Goal: Complete application form: Complete application form

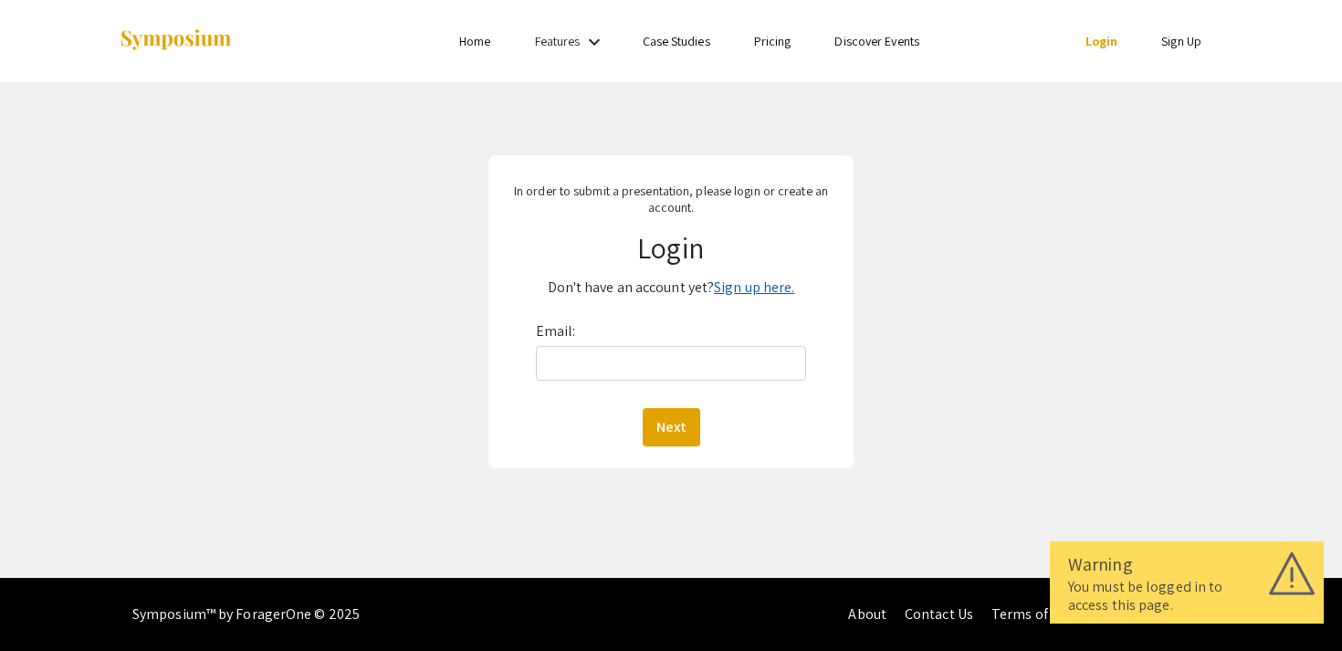
click at [750, 284] on link "Sign up here." at bounding box center [754, 287] width 80 height 19
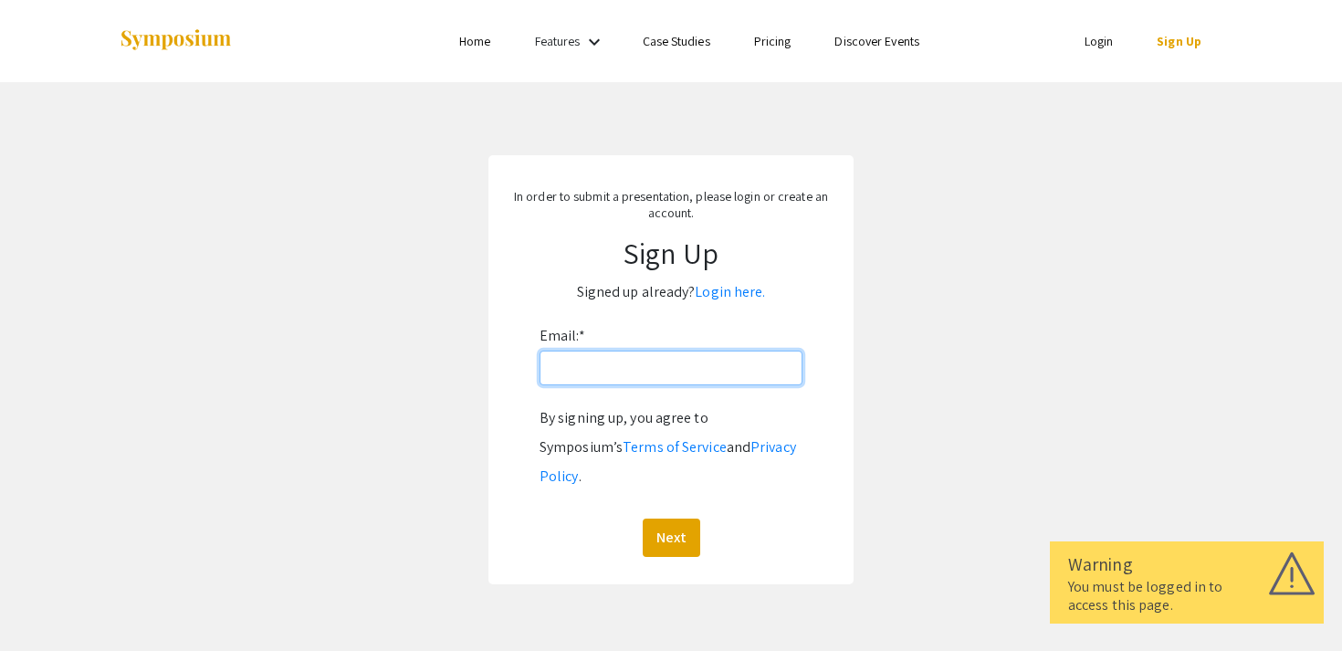
click at [642, 354] on input "Email: *" at bounding box center [670, 368] width 263 height 35
type input "[EMAIL_ADDRESS][DOMAIN_NAME]"
click at [666, 520] on button "Next" at bounding box center [672, 537] width 58 height 38
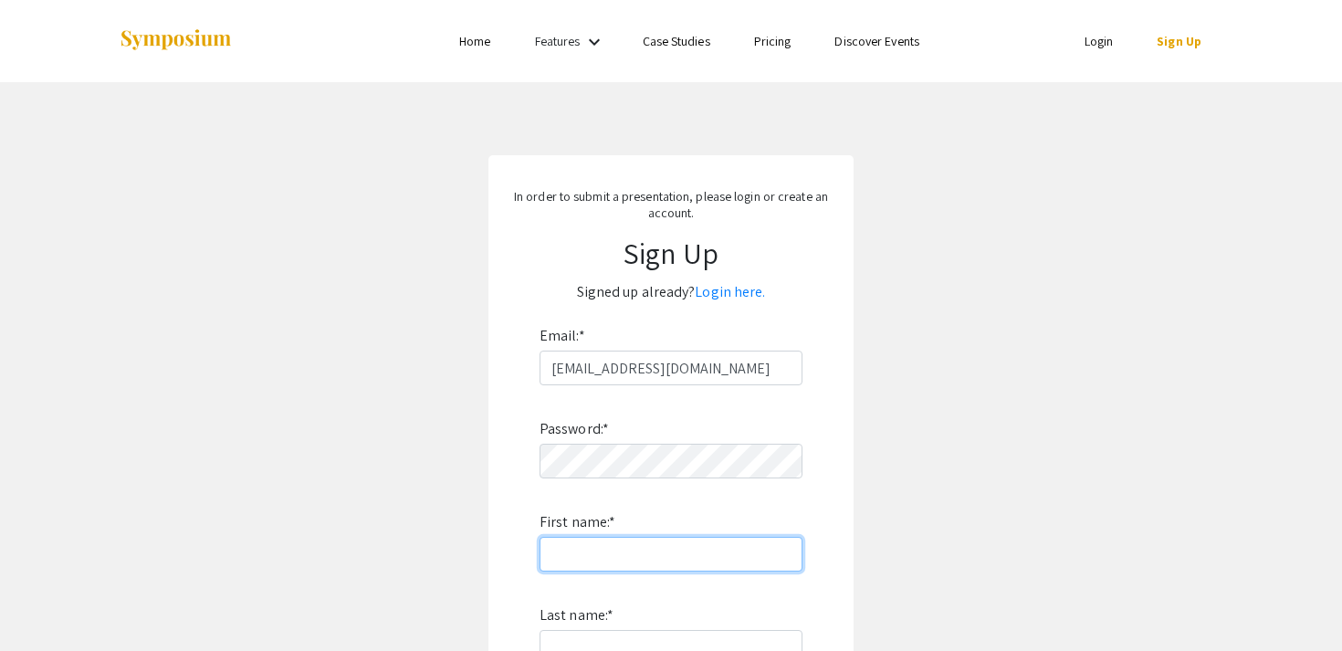
click at [613, 547] on input "First name: *" at bounding box center [670, 554] width 263 height 35
type input "Carly"
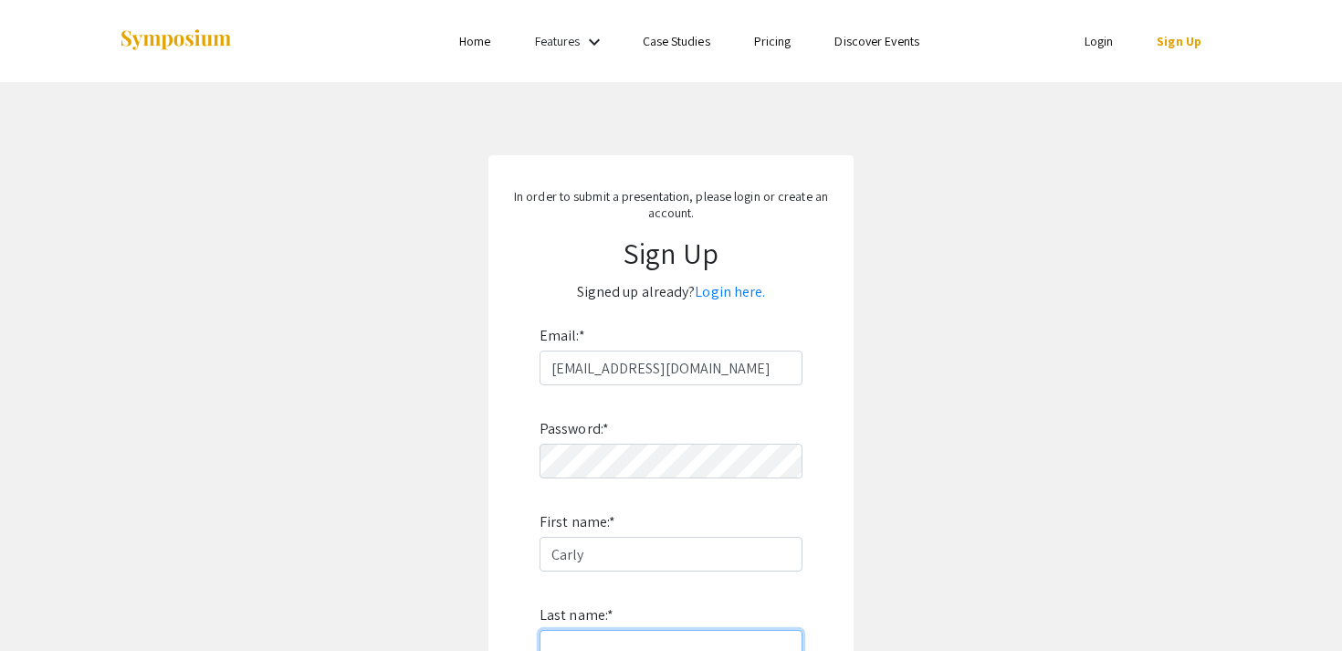
type input "[PERSON_NAME]"
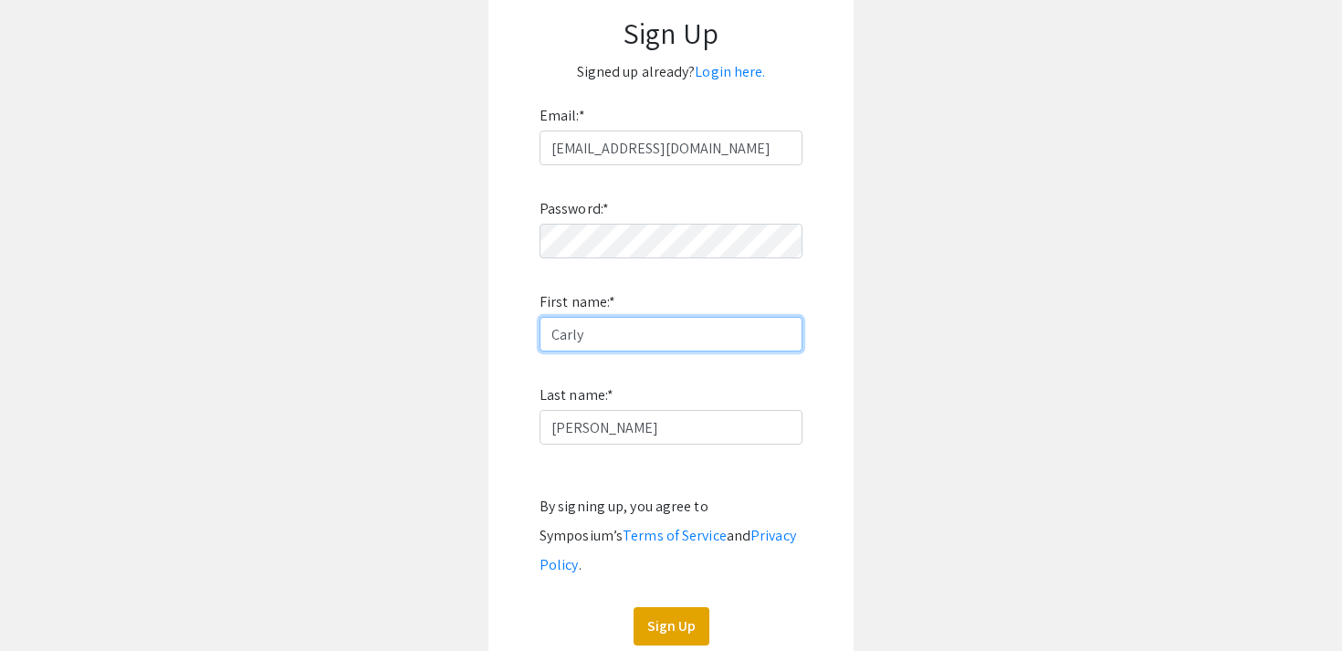
scroll to position [222, 0]
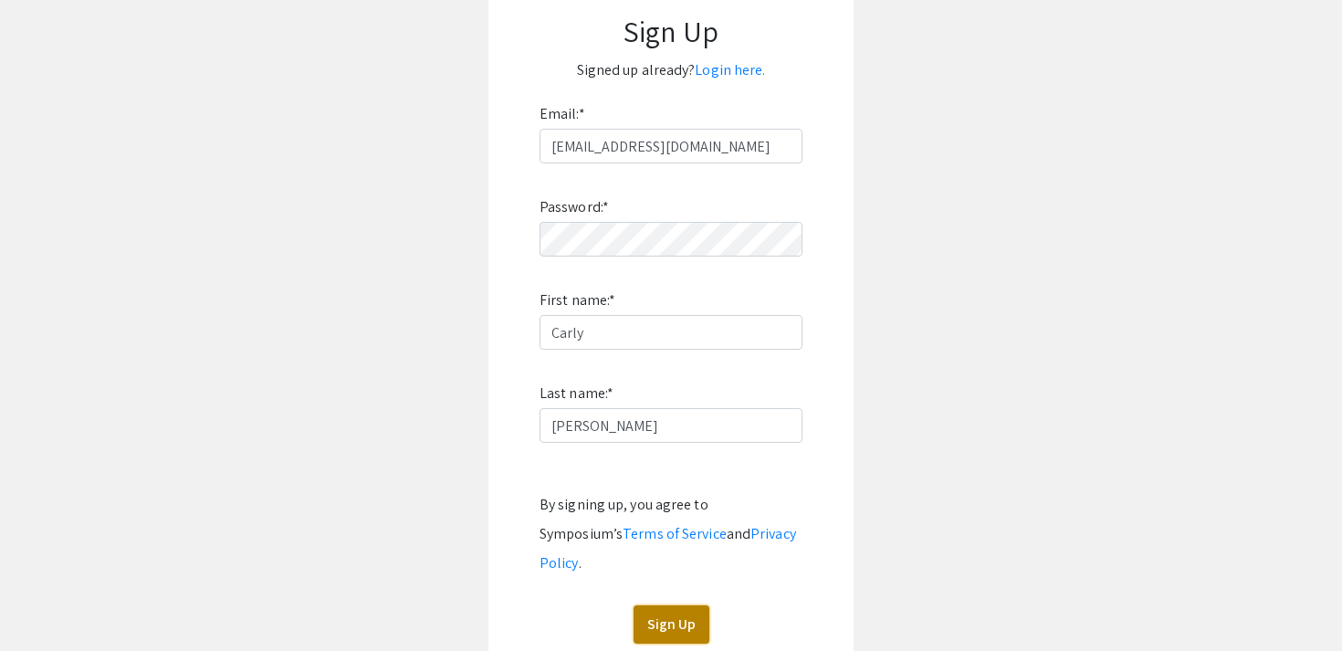
click at [666, 605] on button "Sign Up" at bounding box center [672, 624] width 76 height 38
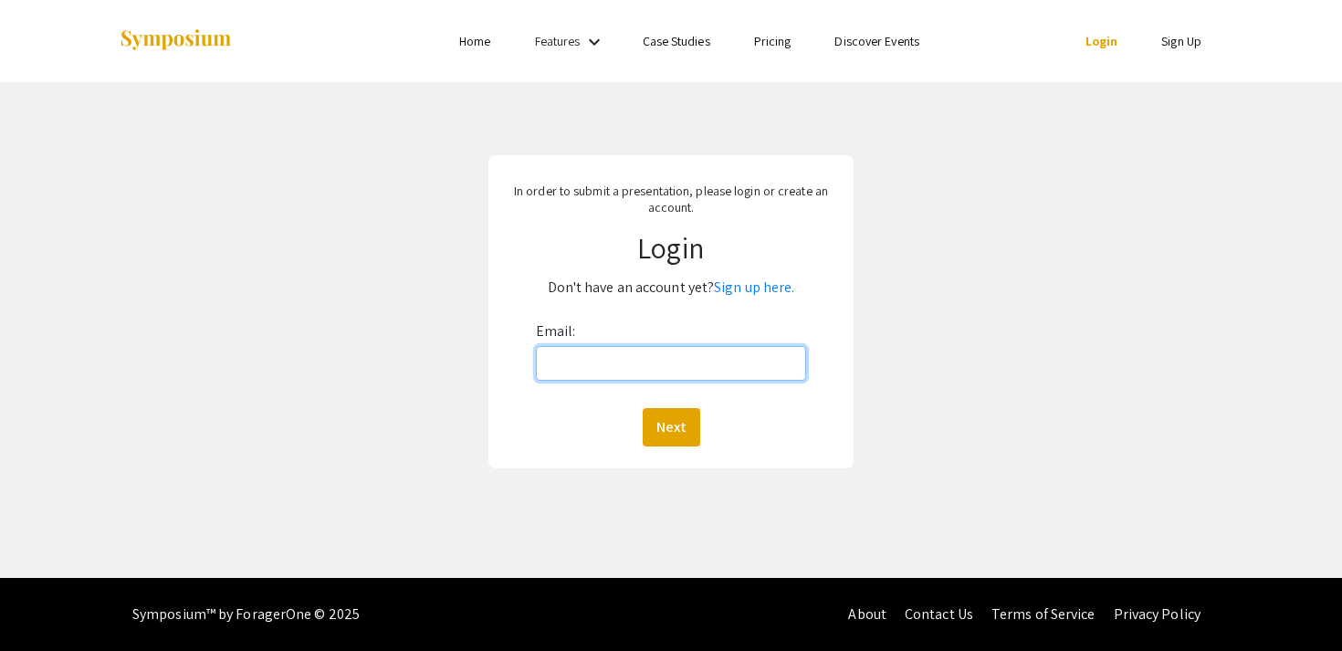
click at [619, 376] on input "Email:" at bounding box center [671, 363] width 271 height 35
type input "[EMAIL_ADDRESS][DOMAIN_NAME]"
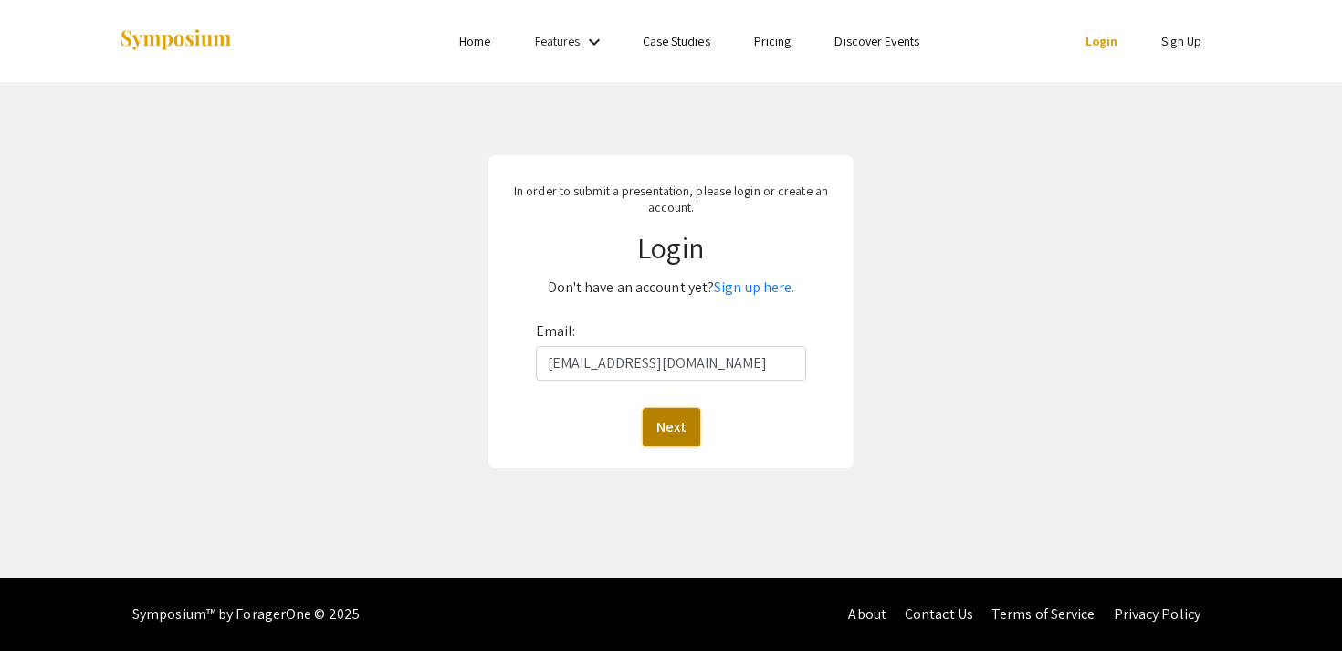
click at [656, 416] on button "Next" at bounding box center [672, 427] width 58 height 38
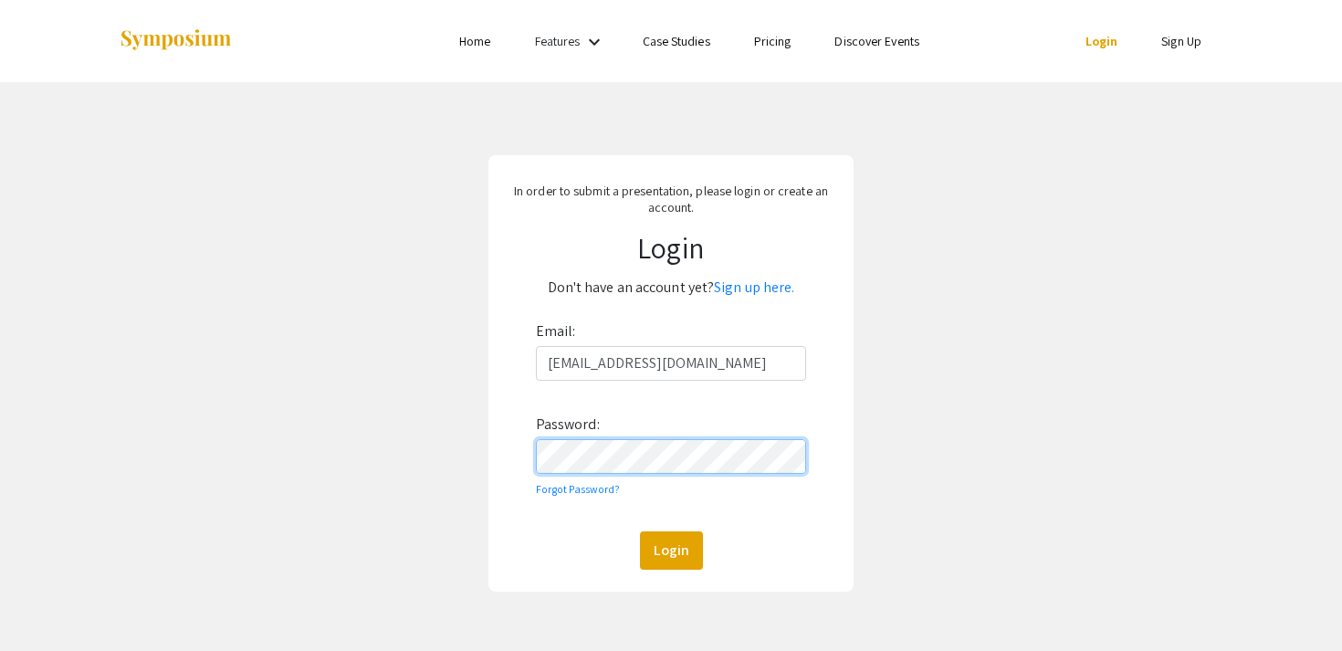
click at [640, 531] on button "Login" at bounding box center [671, 550] width 63 height 38
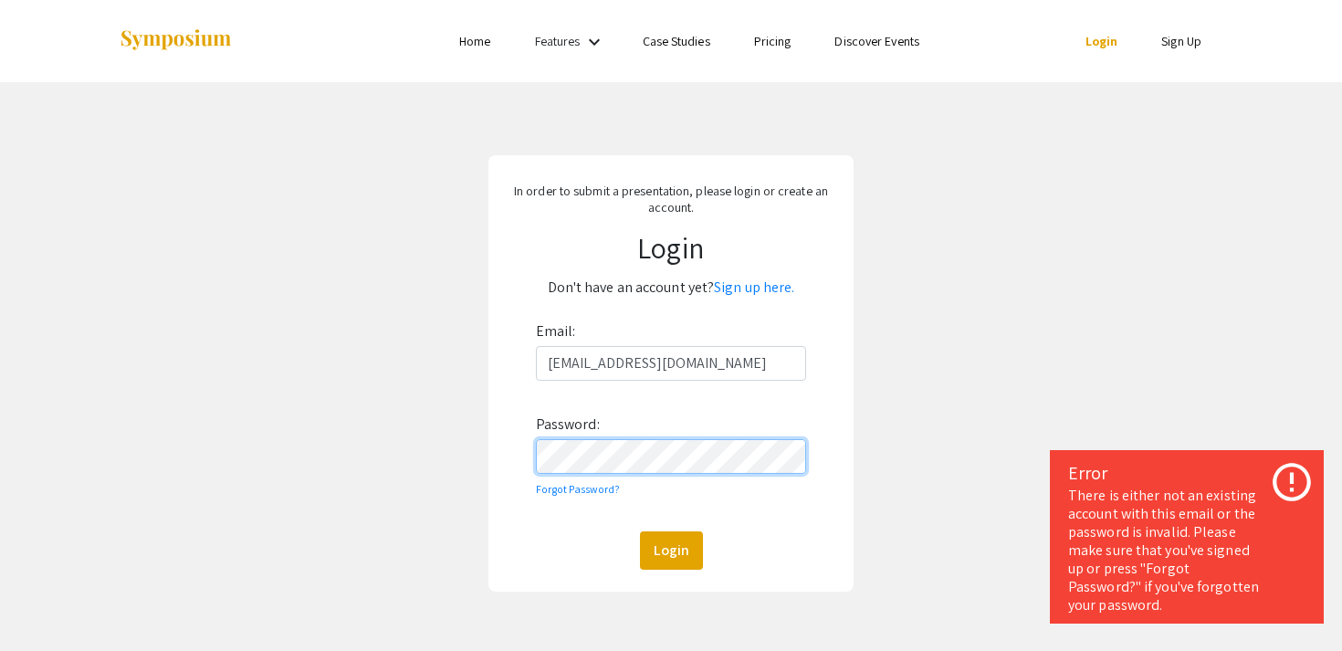
click at [640, 531] on button "Login" at bounding box center [671, 550] width 63 height 38
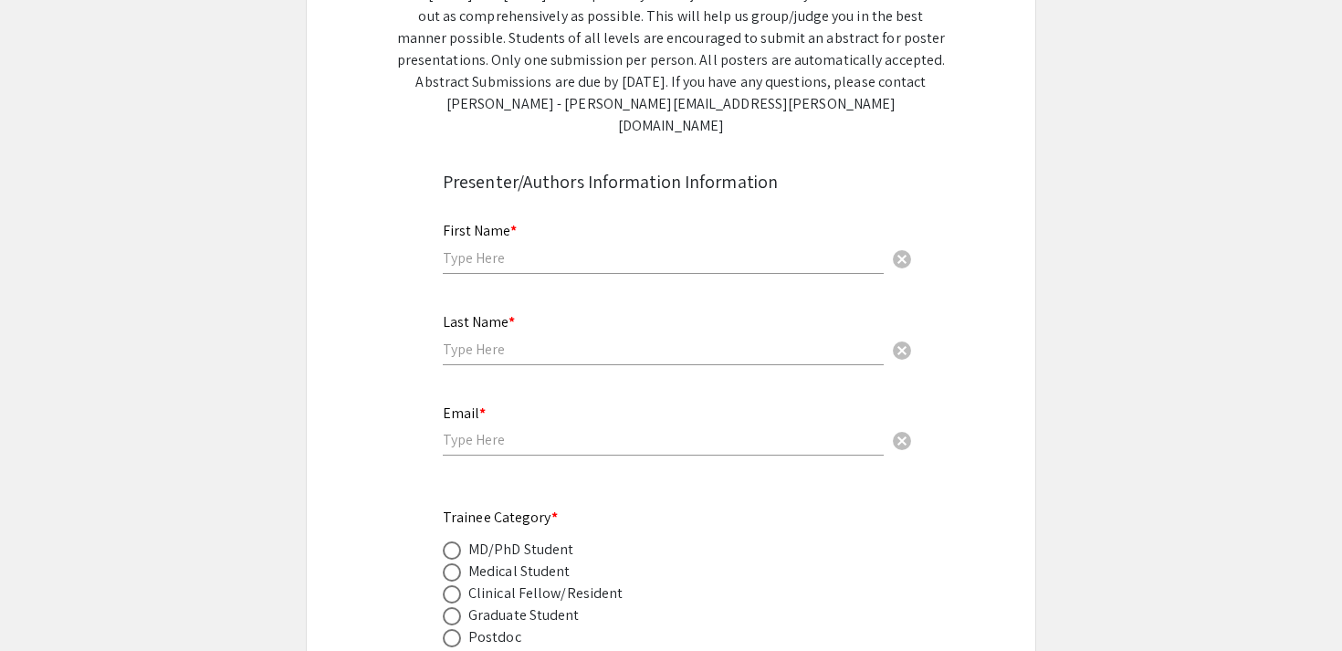
scroll to position [420, 0]
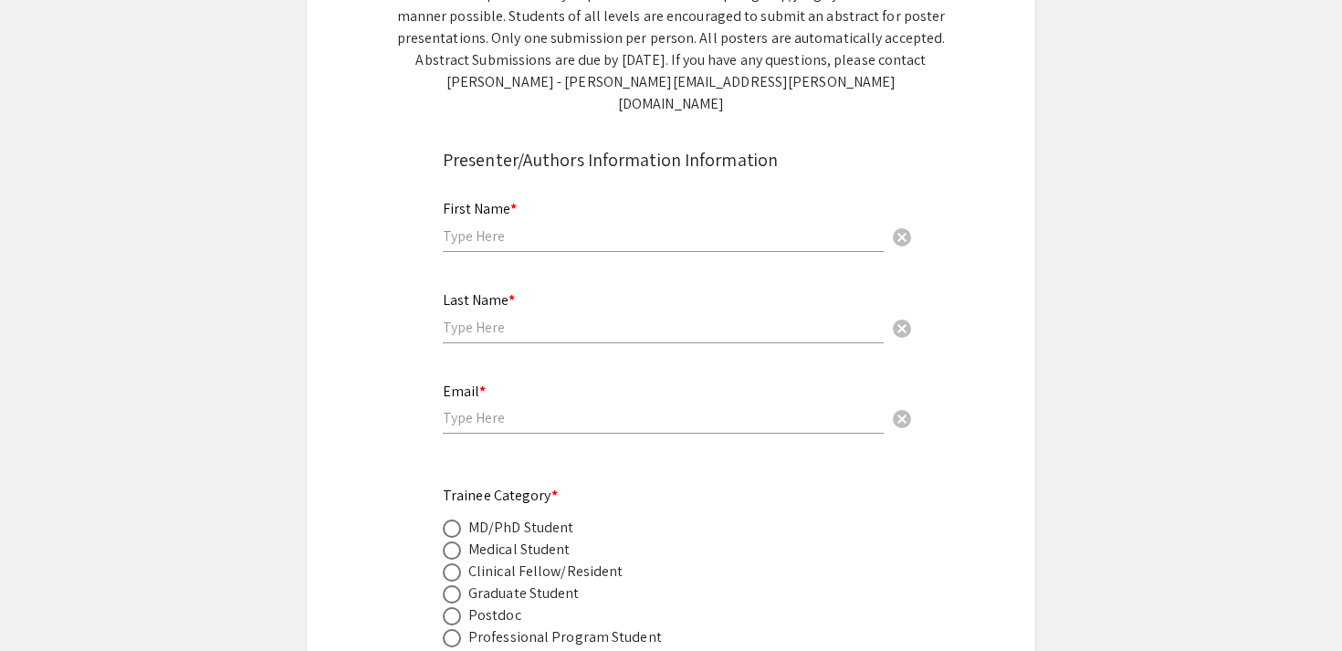
click at [538, 226] on input "text" at bounding box center [663, 235] width 441 height 19
type input "Carly"
type input "[PERSON_NAME]"
type input "[EMAIL_ADDRESS][DOMAIN_NAME]"
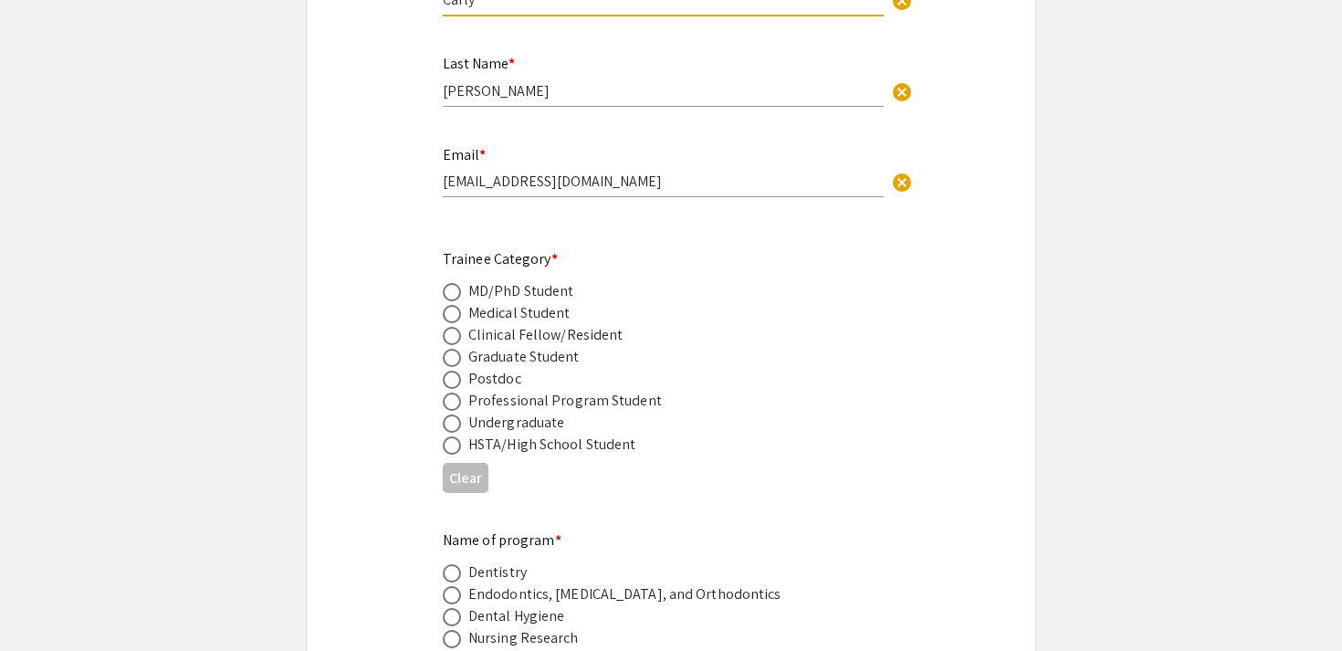
scroll to position [657, 0]
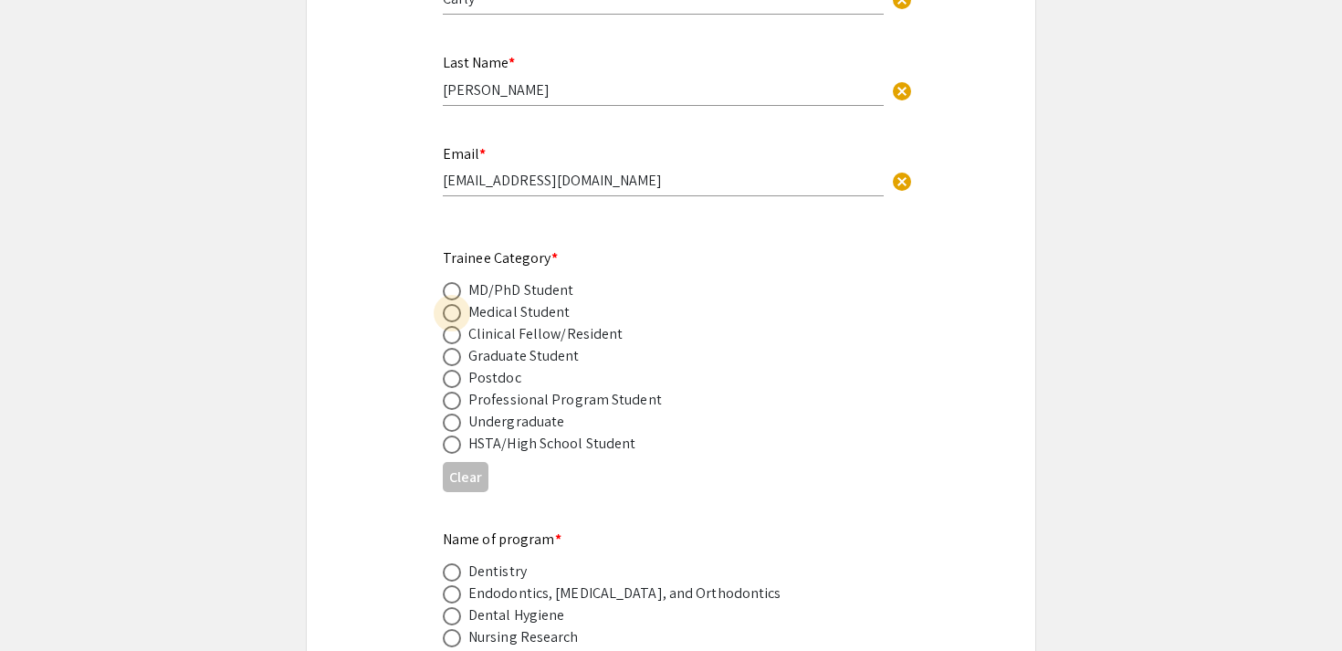
click at [455, 304] on span at bounding box center [452, 313] width 18 height 18
click at [455, 304] on input "radio" at bounding box center [452, 313] width 18 height 18
radio input "true"
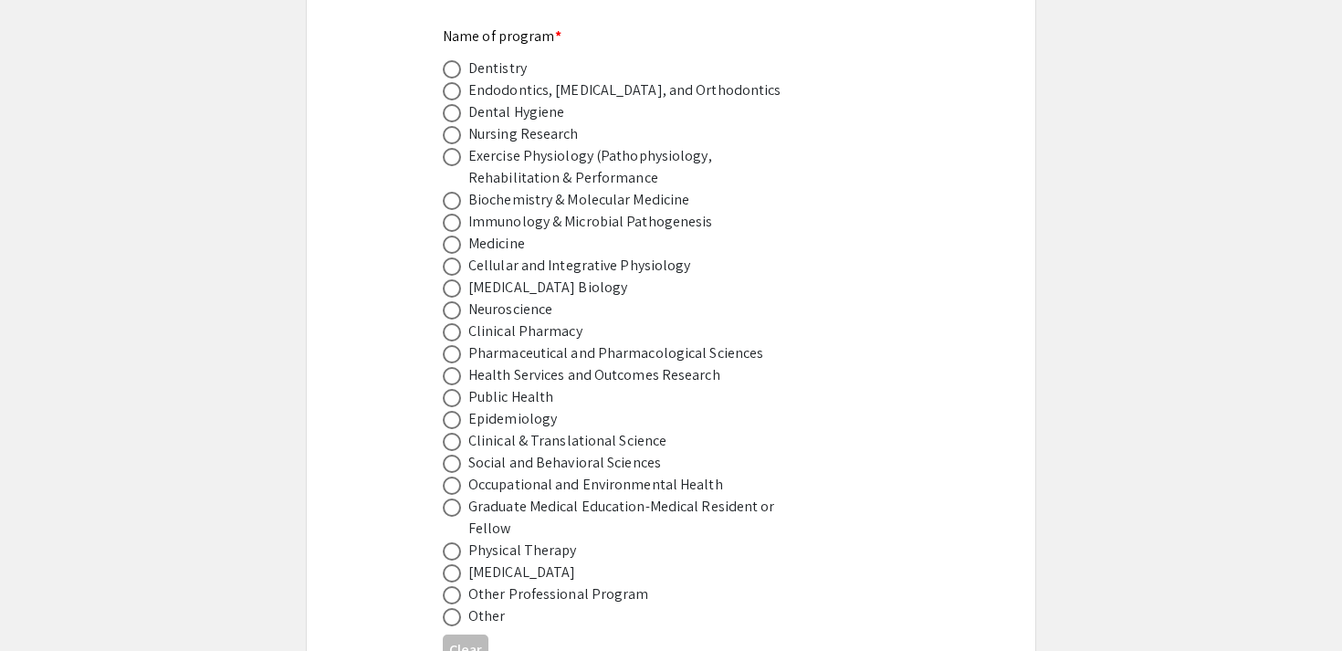
scroll to position [1161, 0]
click at [458, 235] on span at bounding box center [452, 244] width 18 height 18
click at [458, 235] on input "radio" at bounding box center [452, 244] width 18 height 18
radio input "true"
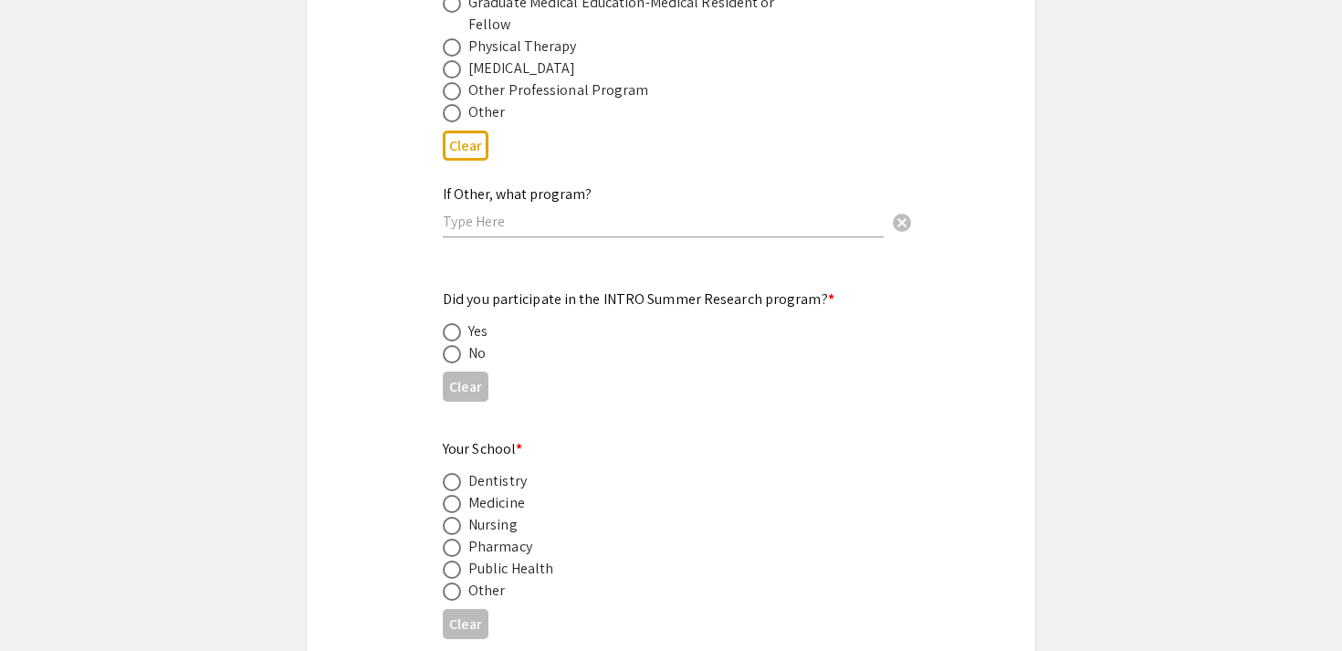
scroll to position [1663, 0]
click at [448, 324] on span at bounding box center [452, 333] width 18 height 18
click at [448, 324] on input "radio" at bounding box center [452, 333] width 18 height 18
radio input "true"
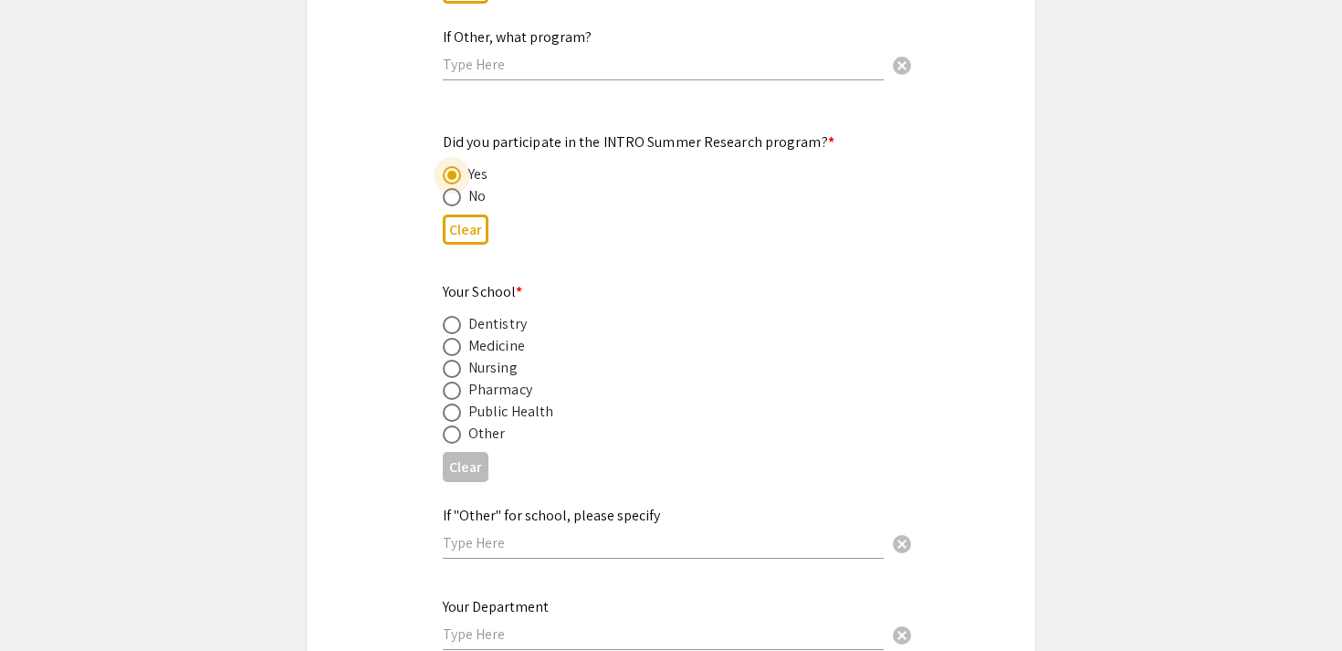
scroll to position [1826, 0]
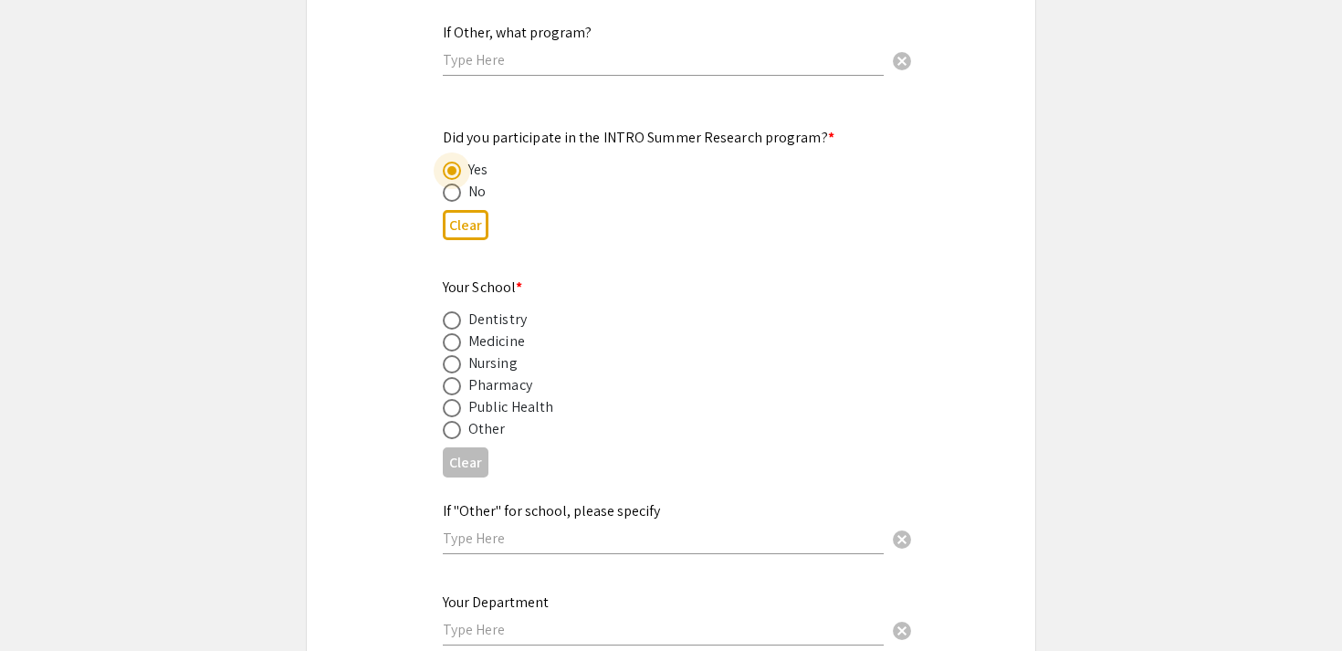
click at [454, 333] on span at bounding box center [452, 342] width 18 height 18
click at [454, 333] on input "radio" at bounding box center [452, 342] width 18 height 18
radio input "true"
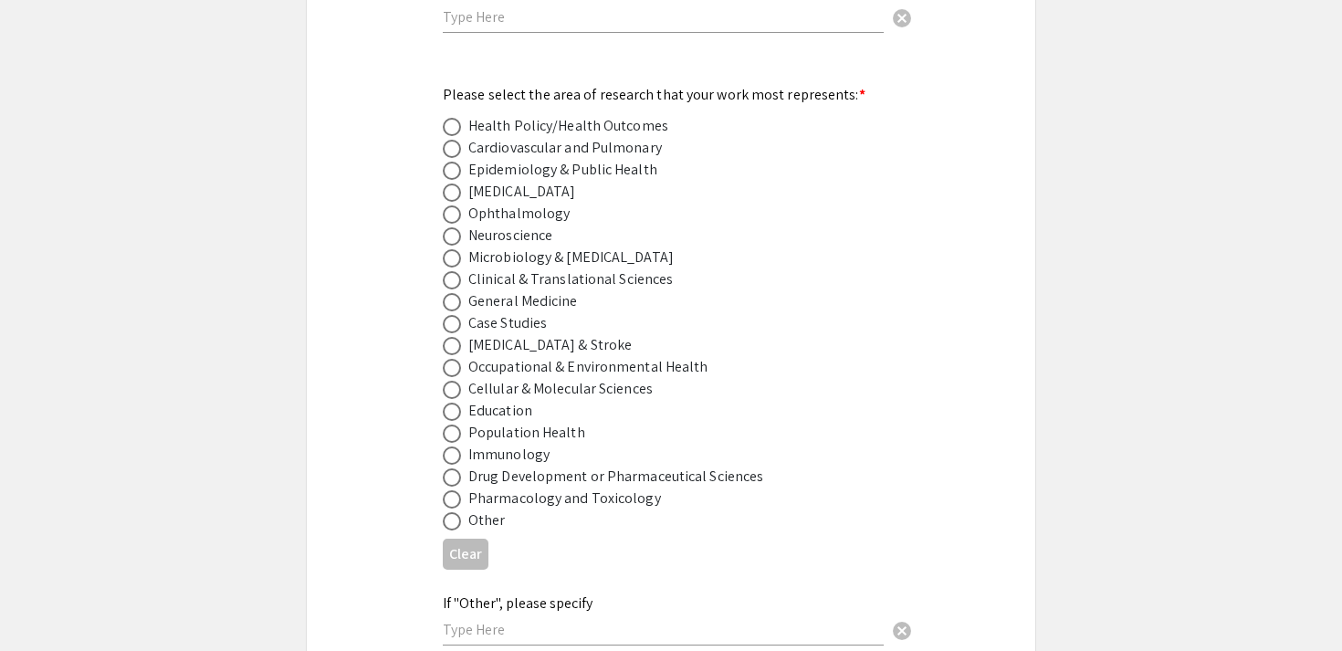
scroll to position [2445, 0]
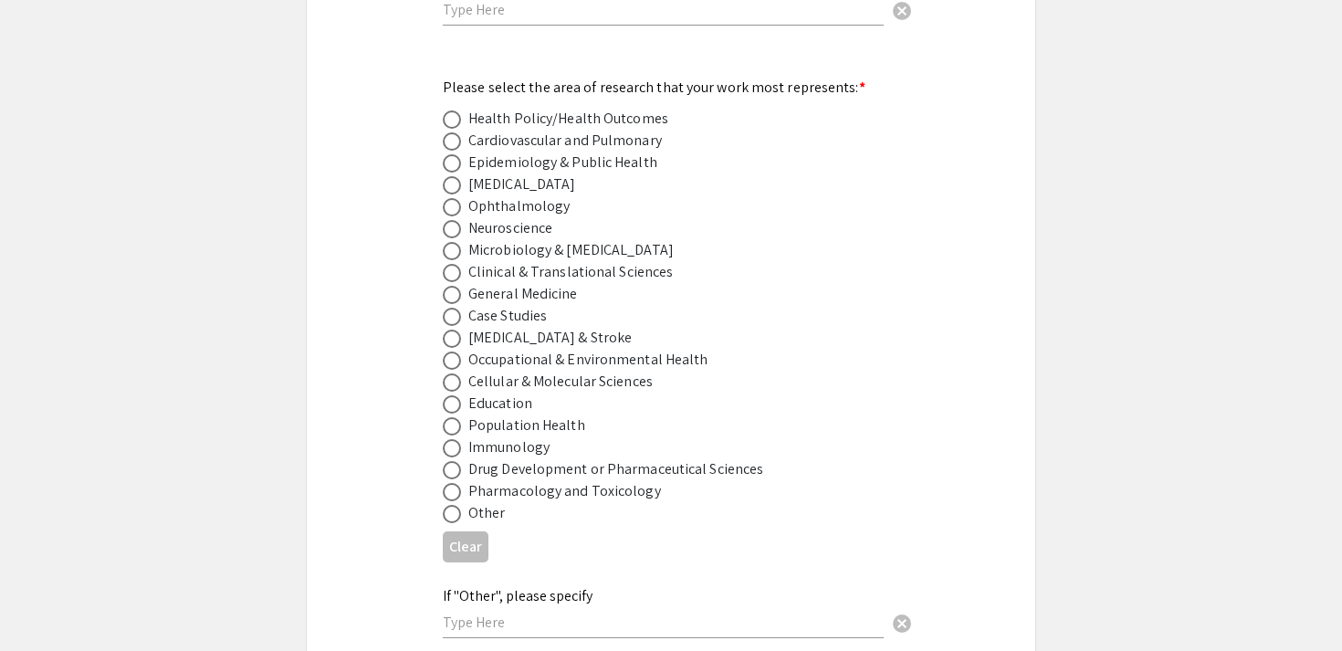
click at [448, 286] on span at bounding box center [452, 295] width 18 height 18
click at [448, 286] on input "radio" at bounding box center [452, 295] width 18 height 18
radio input "true"
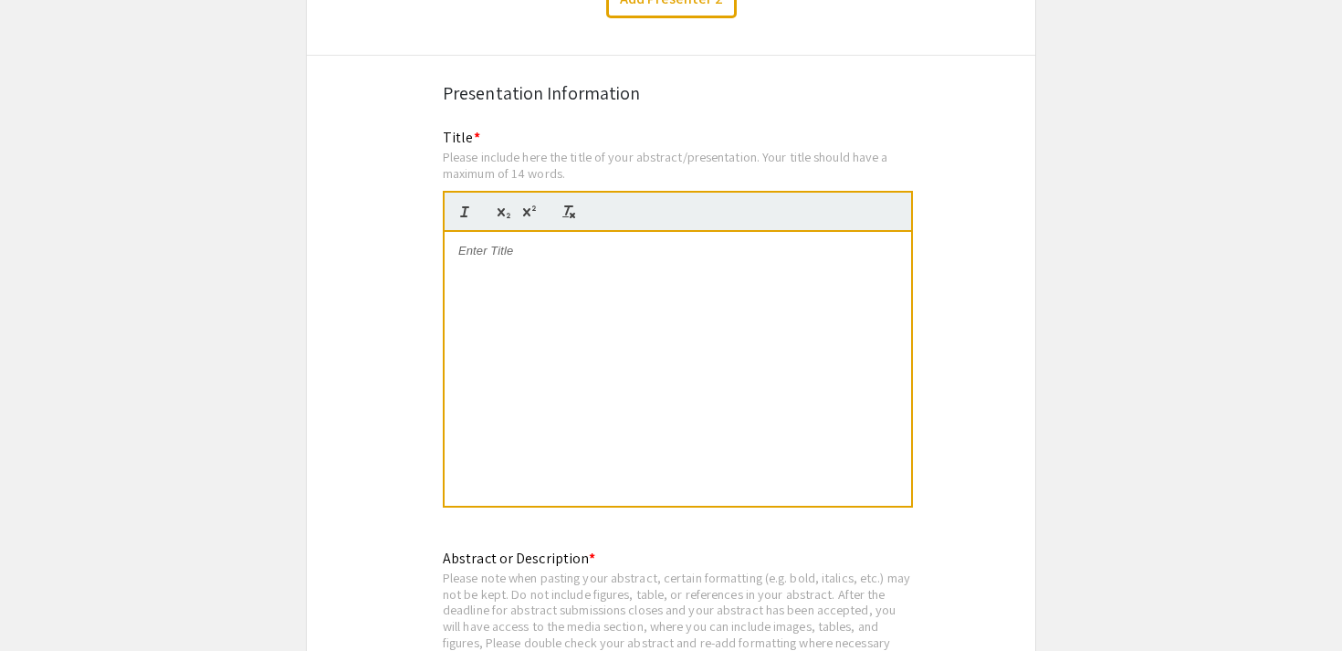
scroll to position [3261, 0]
click at [613, 319] on div at bounding box center [678, 372] width 466 height 274
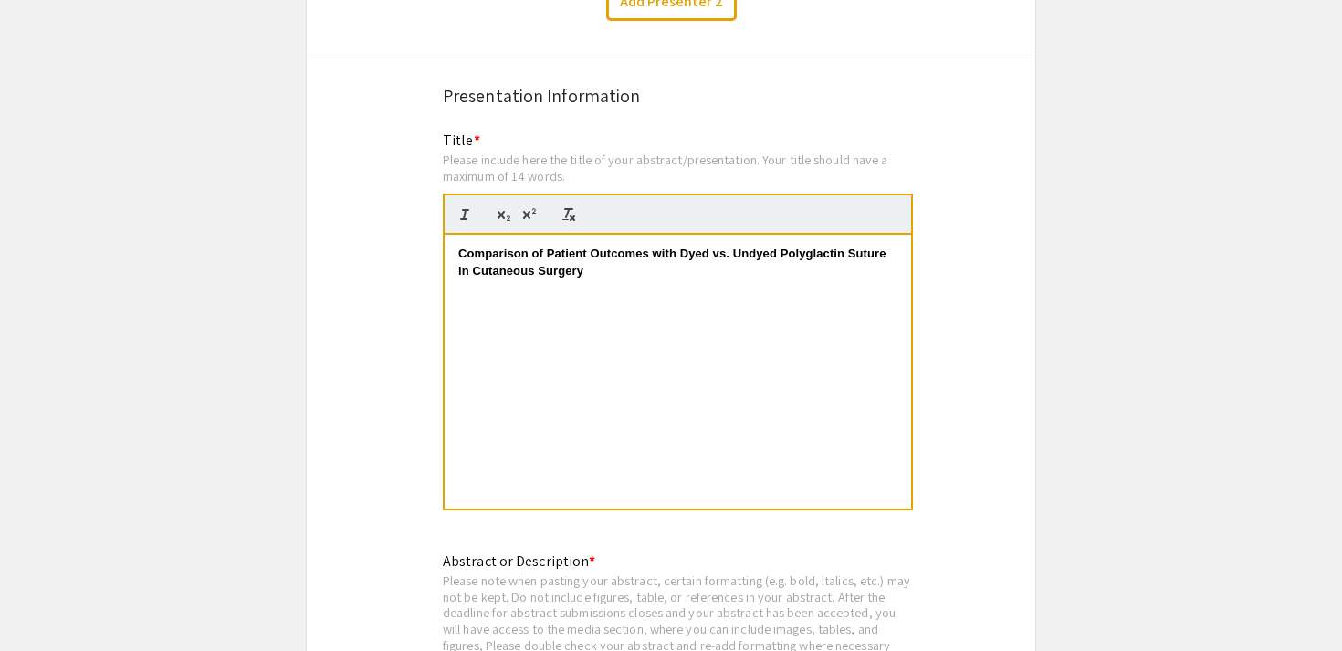
scroll to position [0, 0]
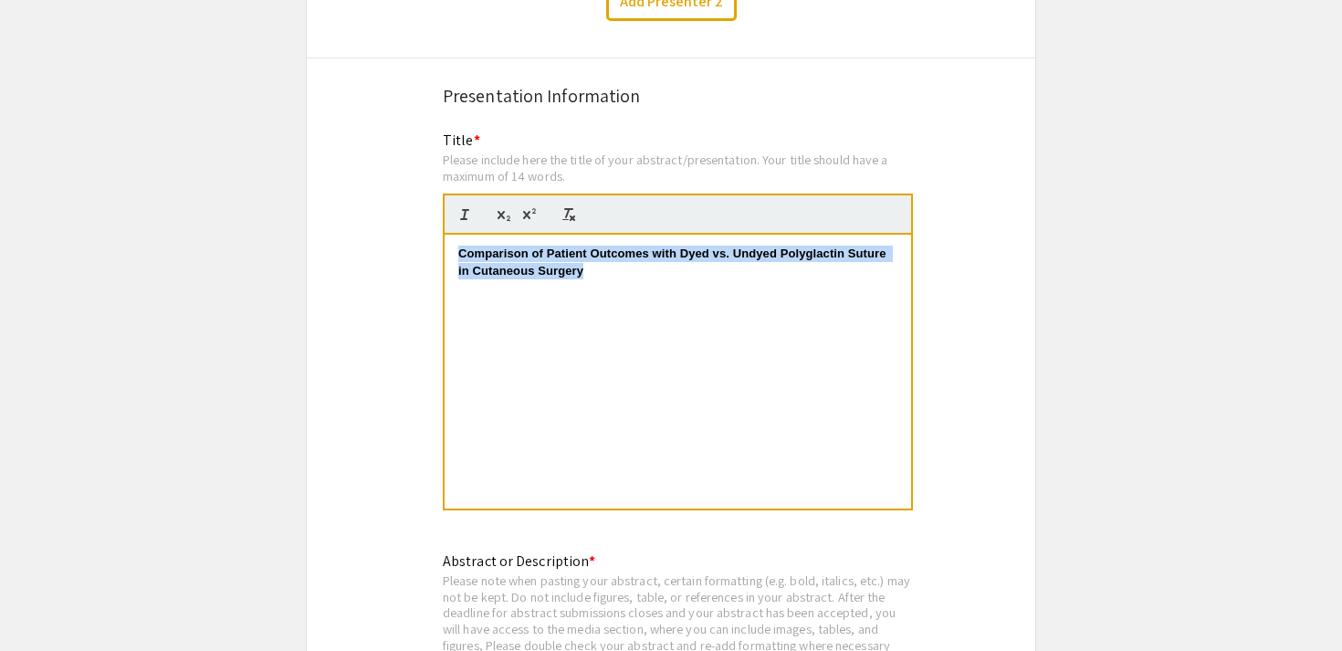
drag, startPoint x: 596, startPoint y: 255, endPoint x: 437, endPoint y: 235, distance: 160.1
click at [437, 235] on div "Title * Please include here the title of your abstract/presentation. Your title…" at bounding box center [671, 333] width 484 height 406
click at [674, 278] on div "Comparison of Patient Outcomes with Dyed vs. Undyed Polyglactin Suture in Cutan…" at bounding box center [678, 372] width 466 height 274
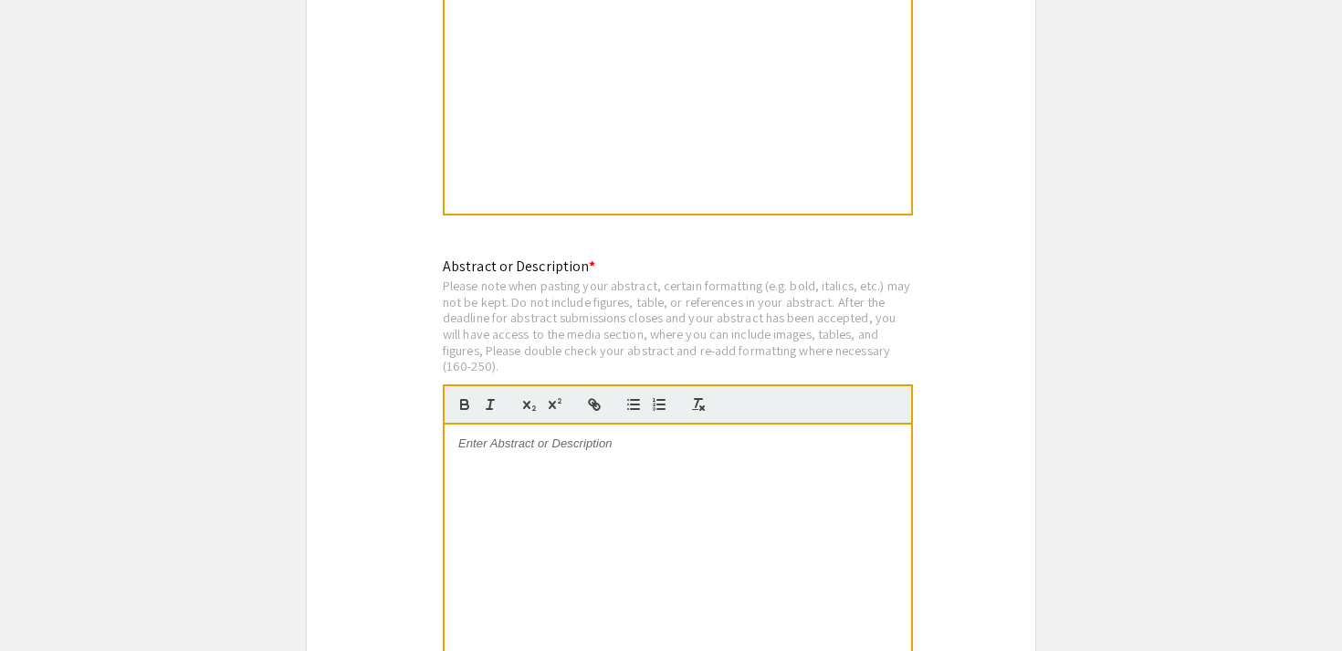
scroll to position [3726, 0]
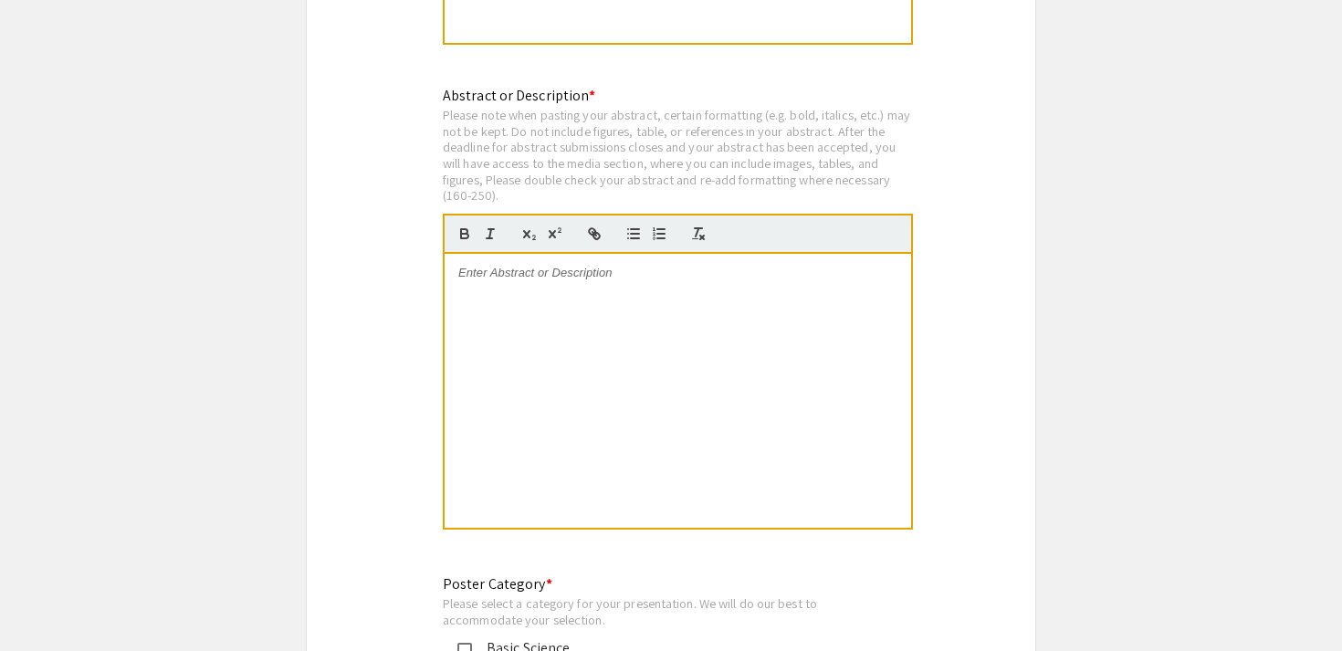
click at [676, 313] on div at bounding box center [678, 391] width 466 height 274
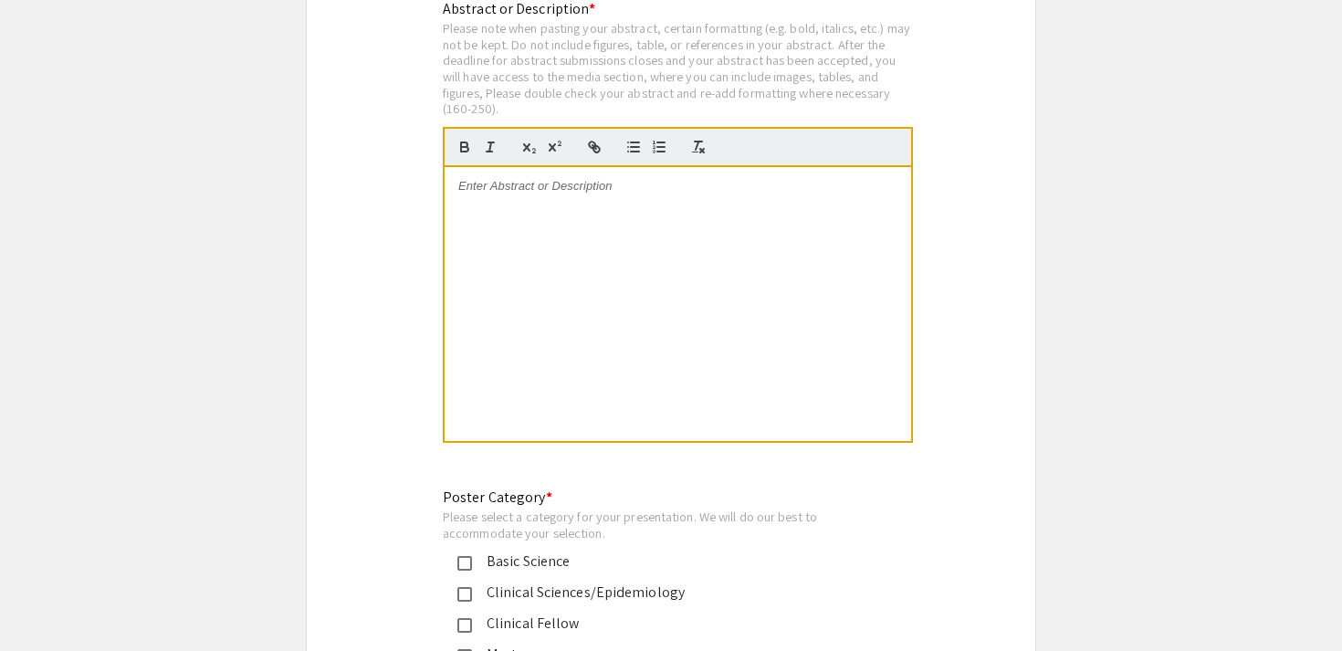
scroll to position [3771, 0]
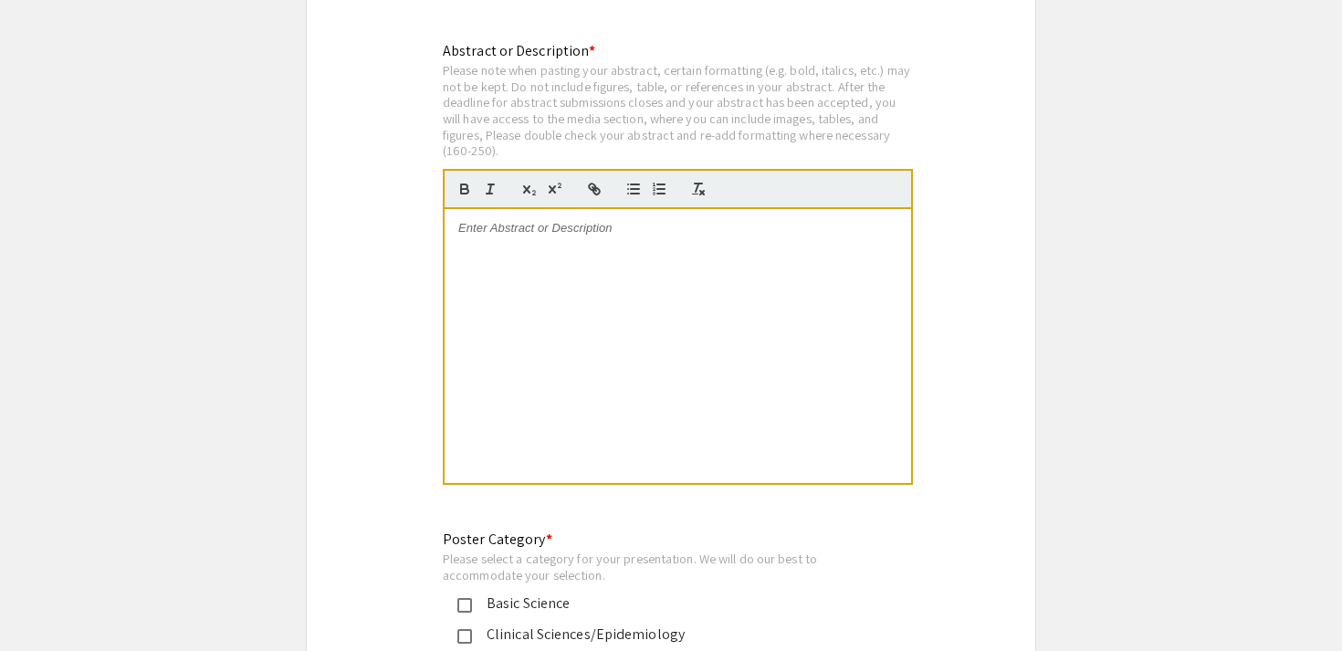
click at [613, 297] on div at bounding box center [678, 346] width 466 height 274
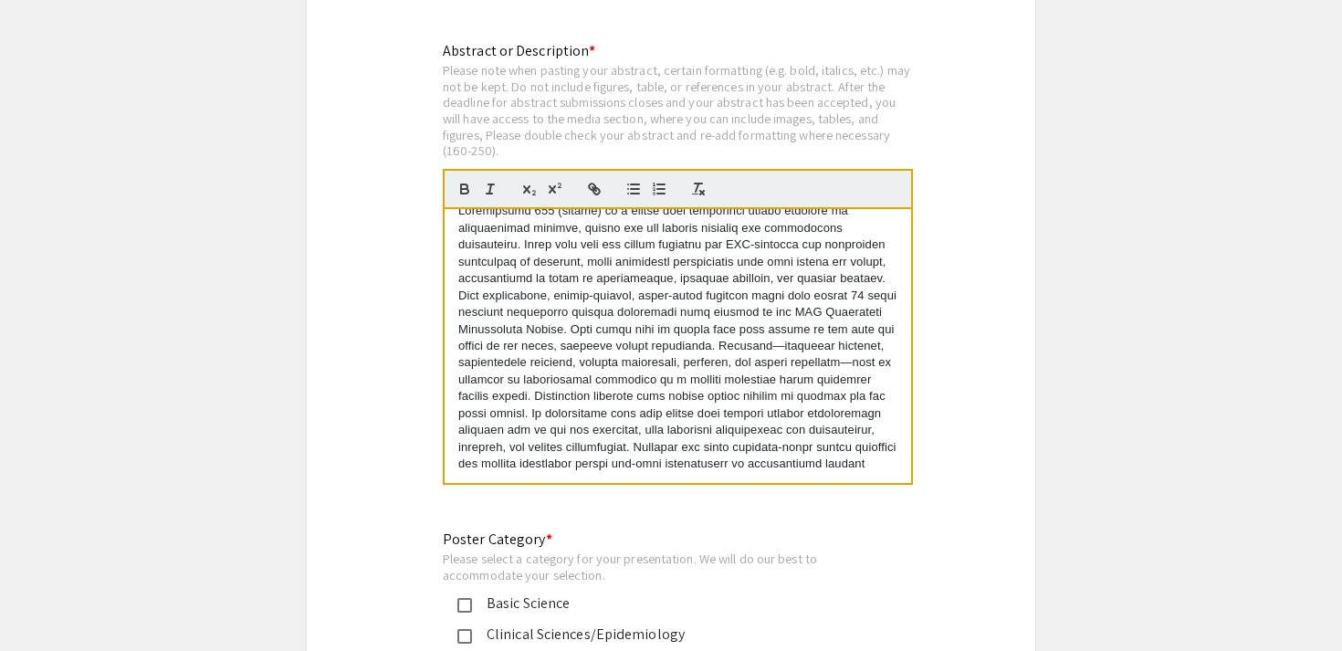
scroll to position [34, 0]
click at [624, 287] on p at bounding box center [677, 337] width 439 height 269
click at [782, 319] on p at bounding box center [677, 337] width 439 height 269
click at [845, 338] on p at bounding box center [677, 337] width 439 height 269
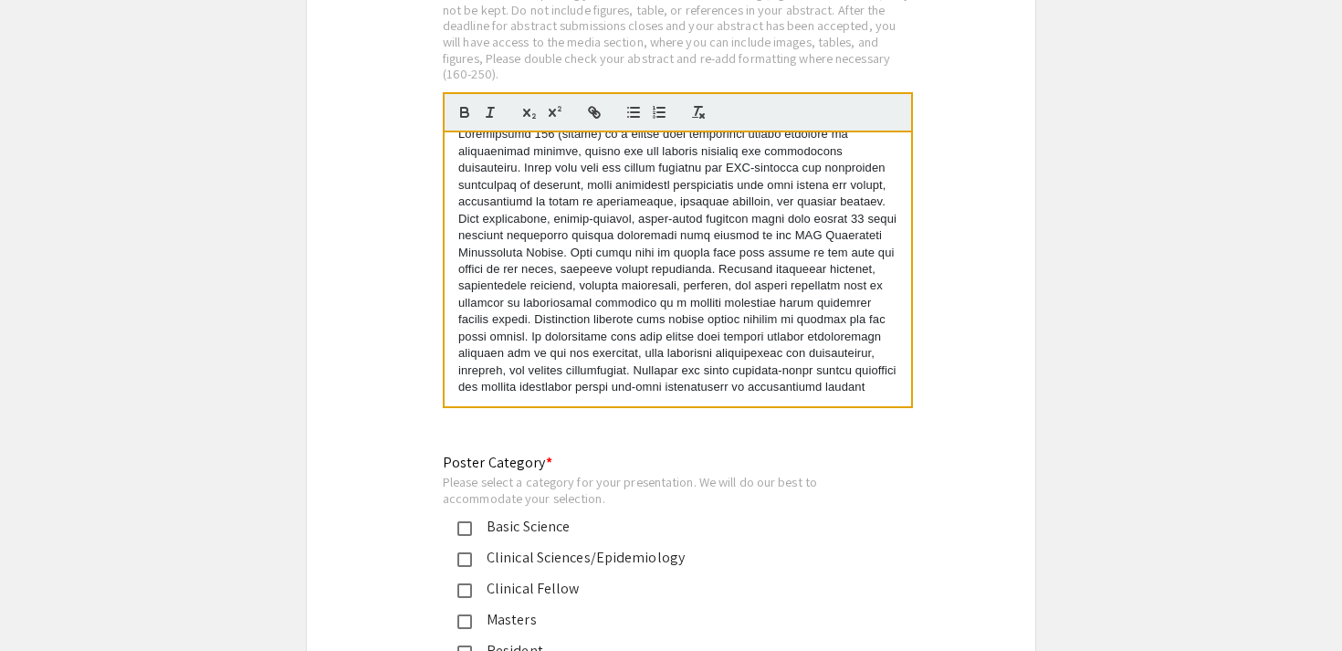
scroll to position [3849, 0]
click at [550, 373] on p at bounding box center [677, 258] width 439 height 269
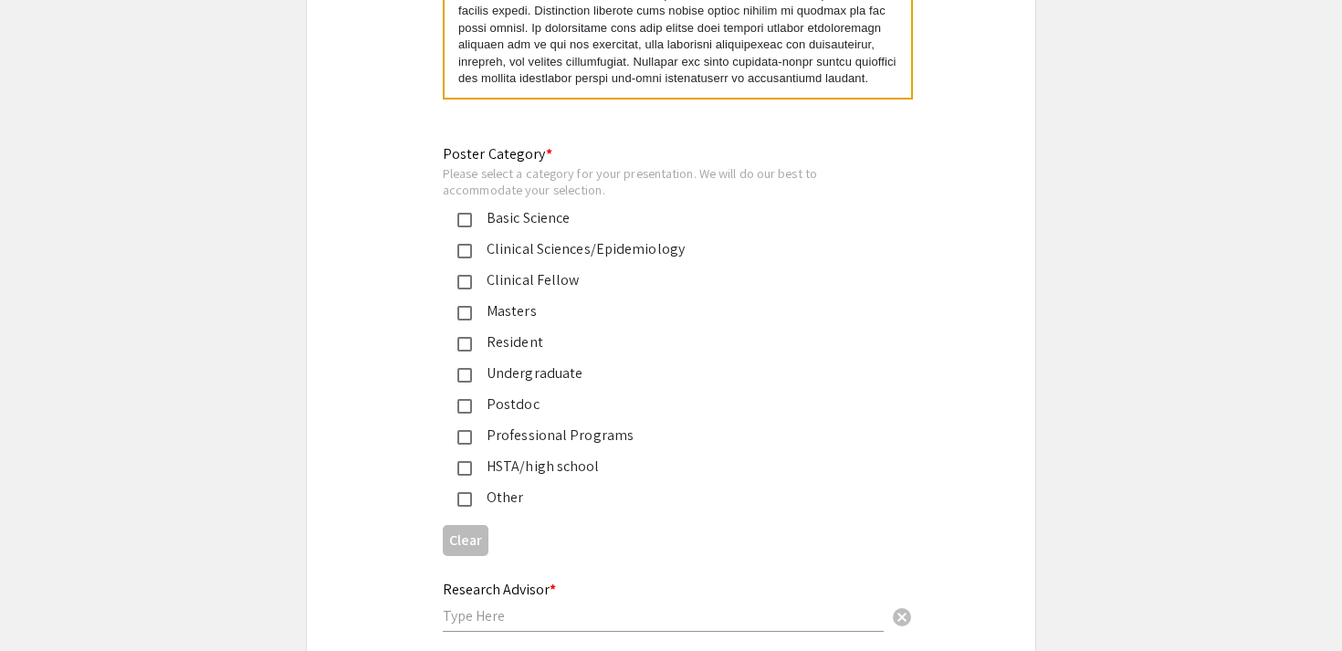
scroll to position [4159, 0]
click at [470, 427] on mat-pseudo-checkbox at bounding box center [464, 434] width 15 height 15
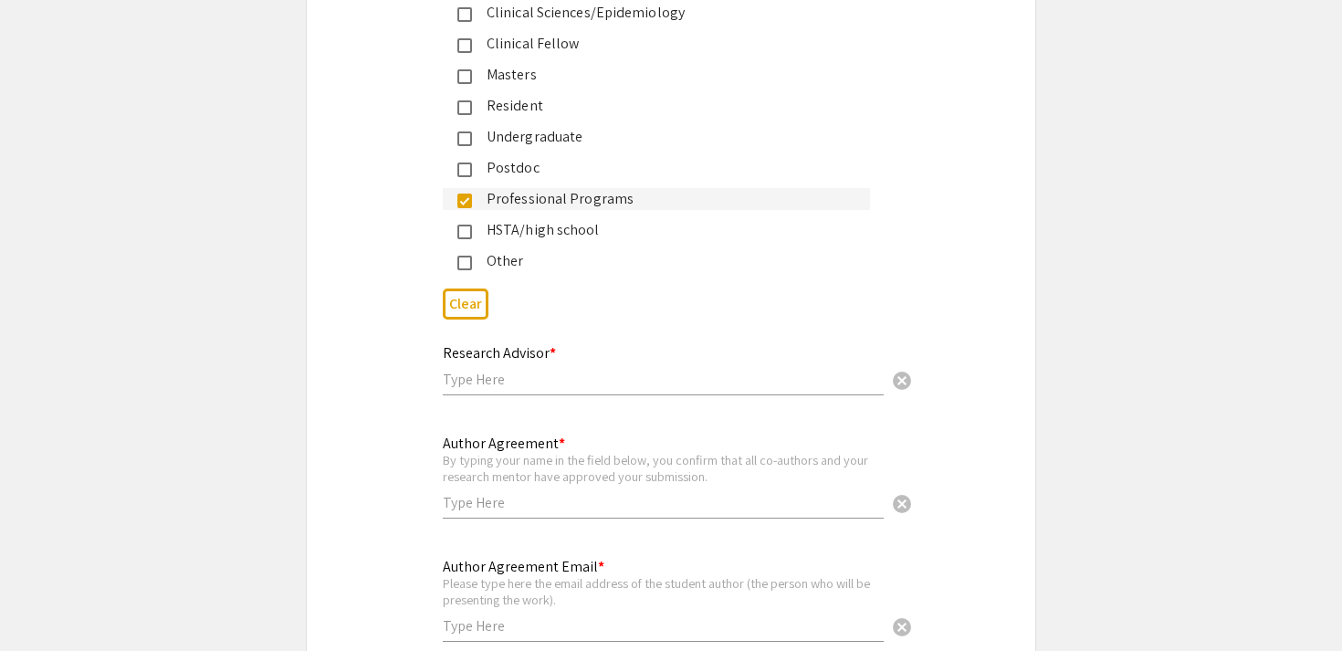
scroll to position [4425, 0]
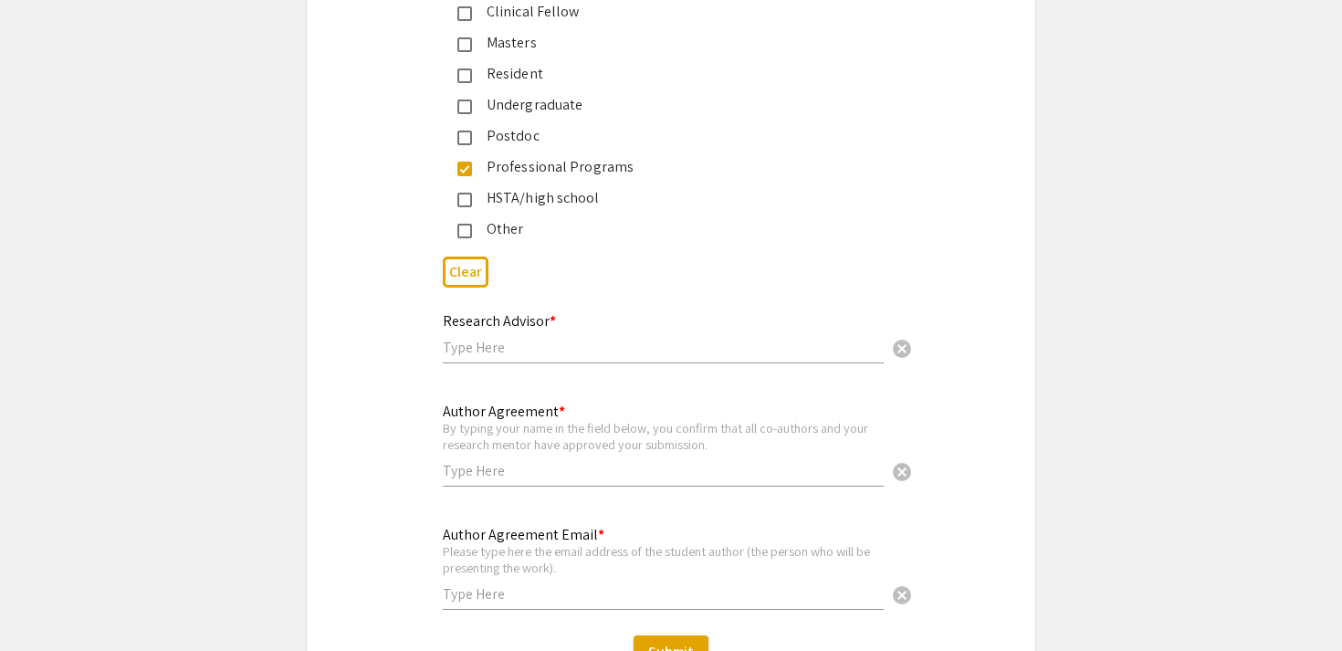
click at [490, 340] on input "text" at bounding box center [663, 347] width 441 height 19
type input "D"
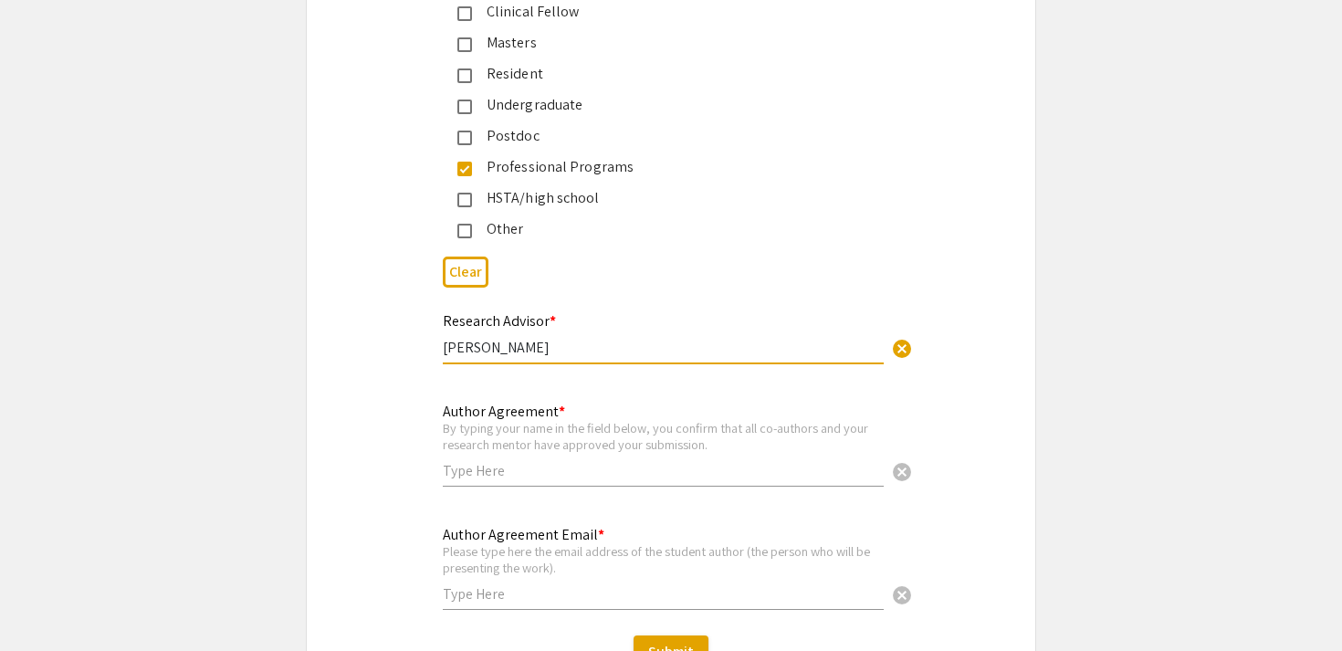
type input "Sarah Campbell"
click at [479, 461] on input "text" at bounding box center [663, 470] width 441 height 19
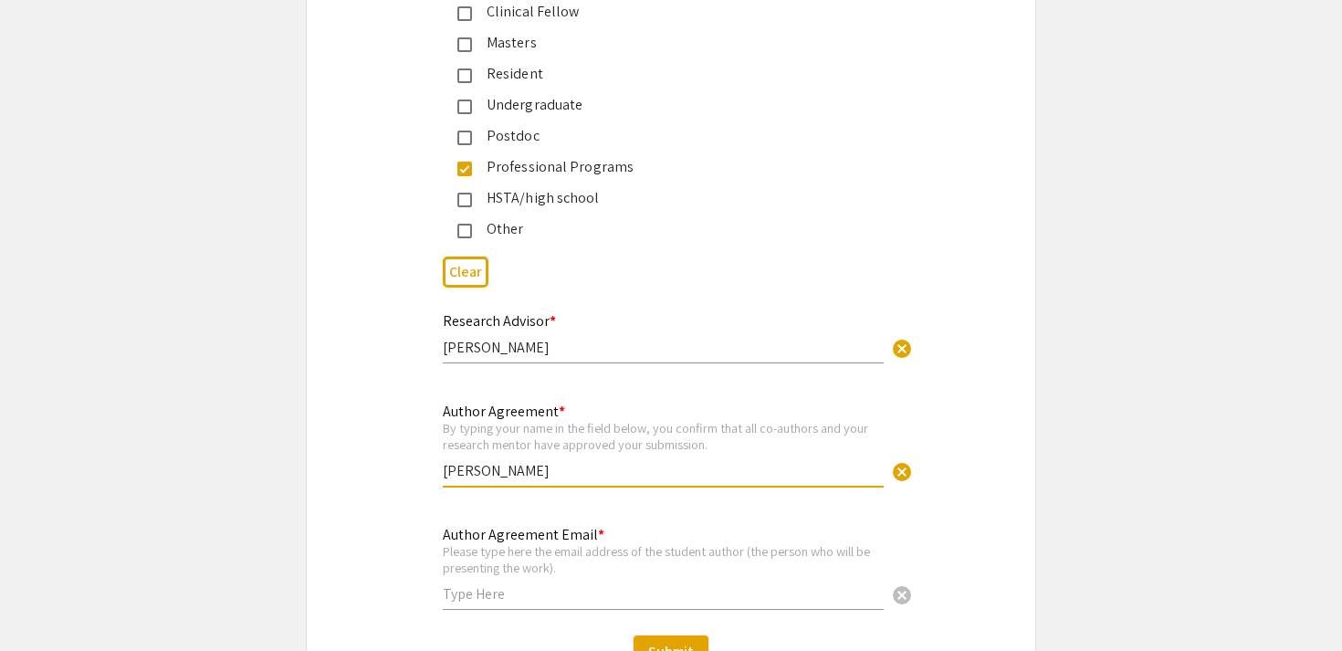
type input "Carly Glover"
click at [473, 592] on input "text" at bounding box center [663, 593] width 441 height 19
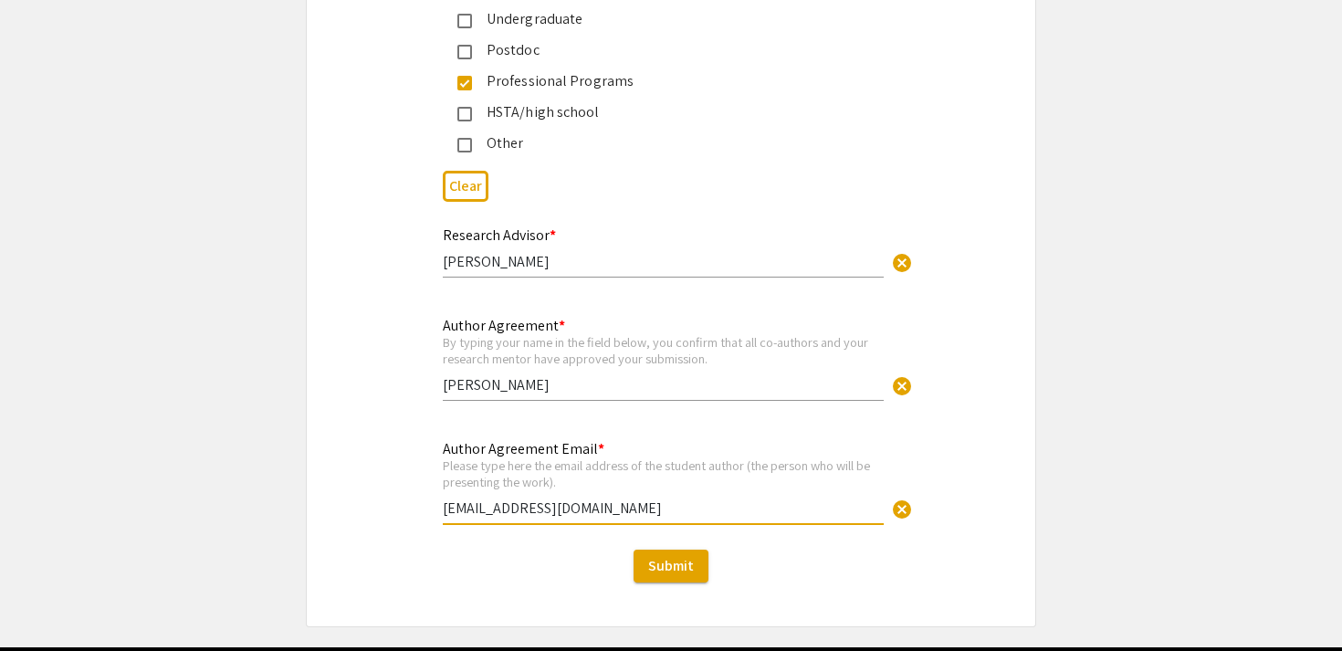
scroll to position [4570, 0]
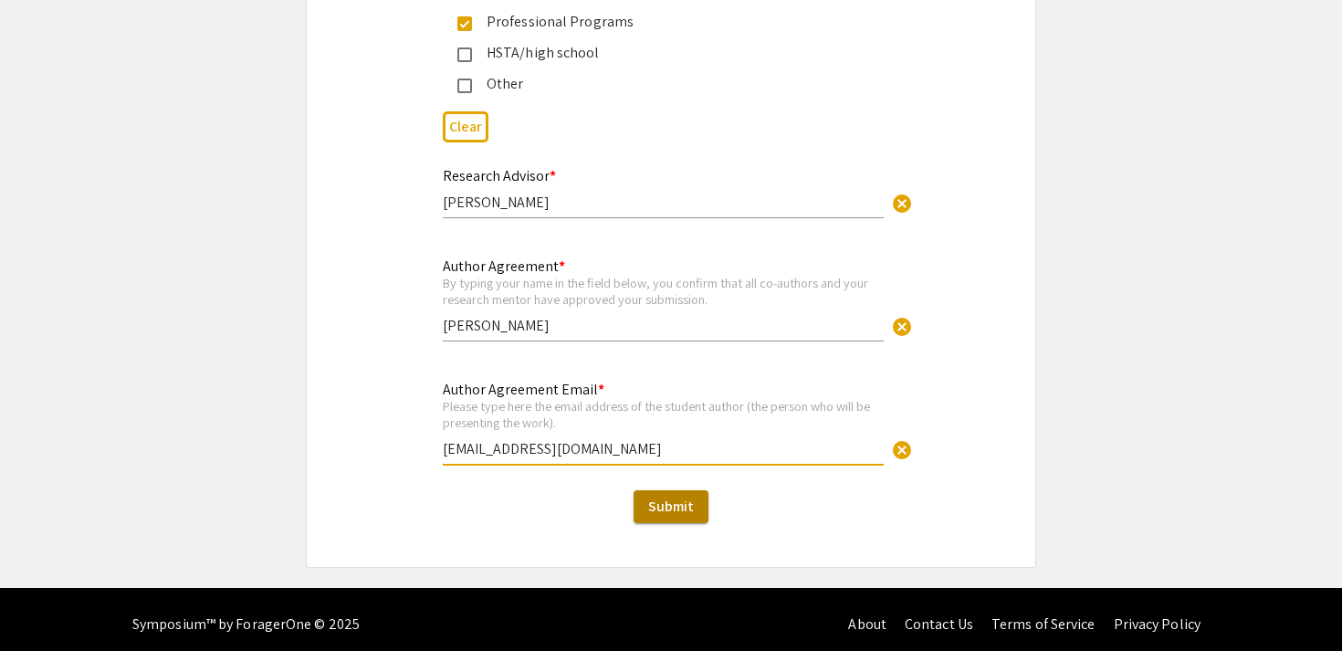
type input "[EMAIL_ADDRESS][DOMAIN_NAME]"
click at [666, 504] on span "Submit" at bounding box center [671, 506] width 46 height 19
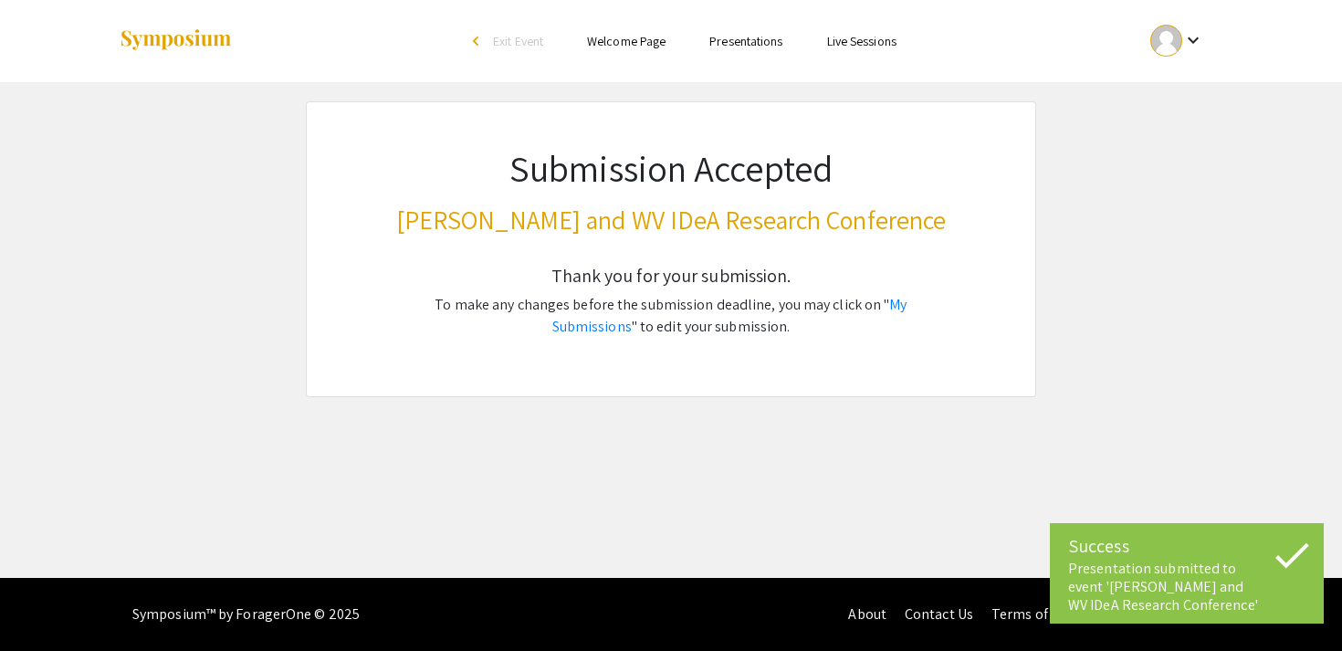
scroll to position [0, 0]
